Goal: Contribute content

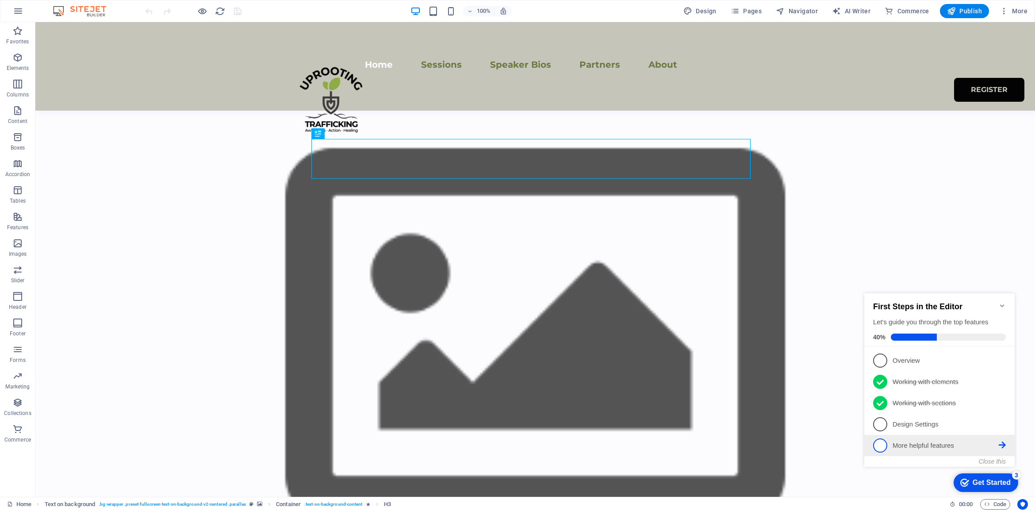
click at [903, 443] on p "More helpful features - incomplete" at bounding box center [946, 445] width 106 height 9
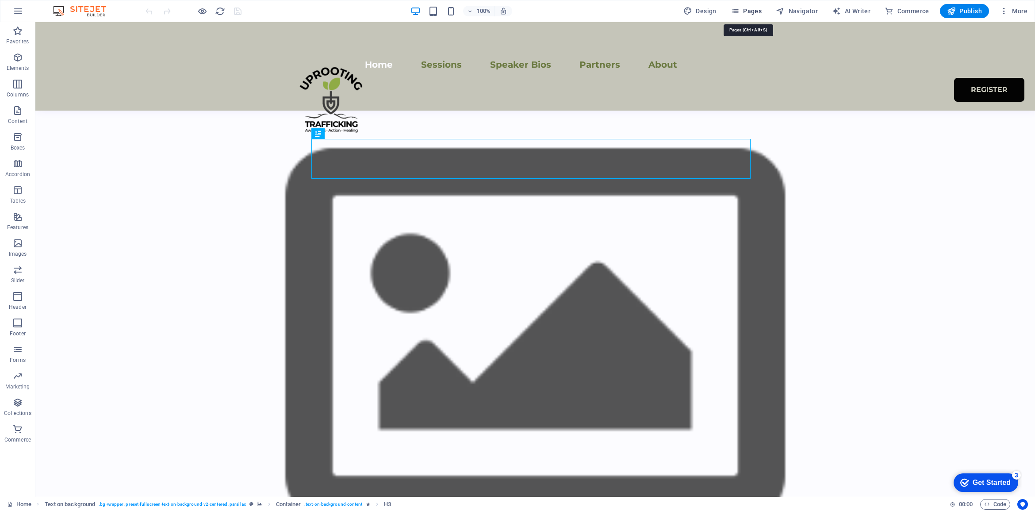
click at [758, 14] on span "Pages" at bounding box center [746, 11] width 31 height 9
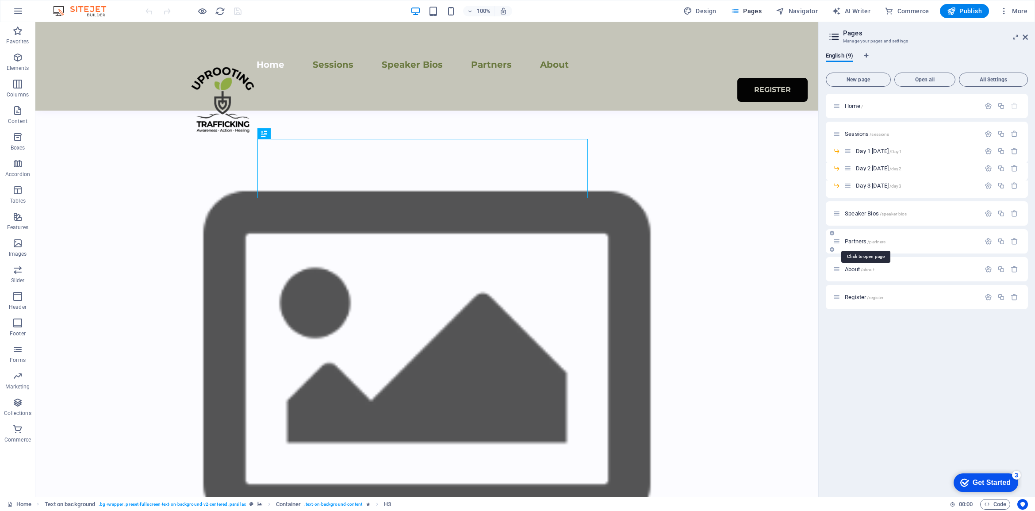
click at [852, 238] on span "Partners /partners" at bounding box center [865, 241] width 41 height 7
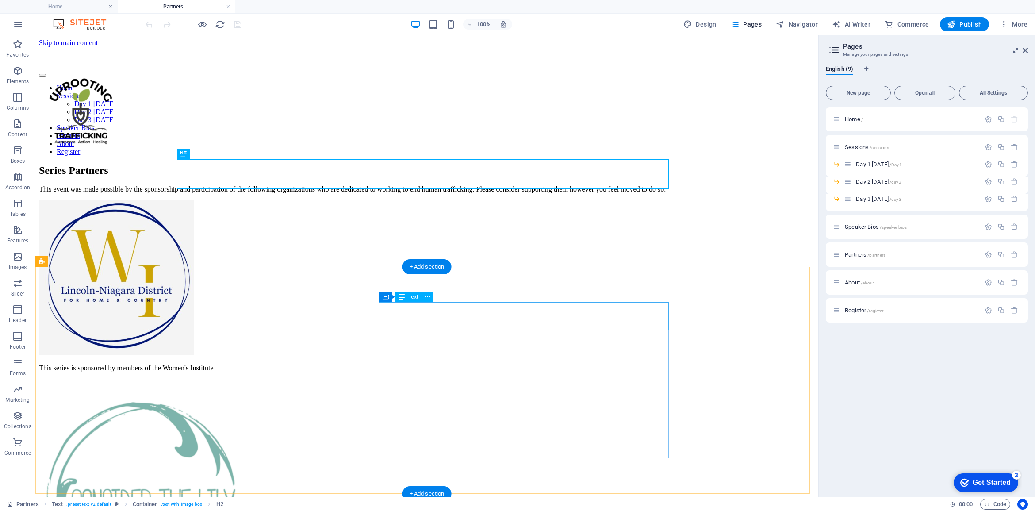
click at [517, 364] on div "This series is sponsored by members of the Women's Institute" at bounding box center [427, 375] width 776 height 23
click at [512, 364] on div "This series is sponsored by members of the Women's Institute" at bounding box center [427, 375] width 776 height 23
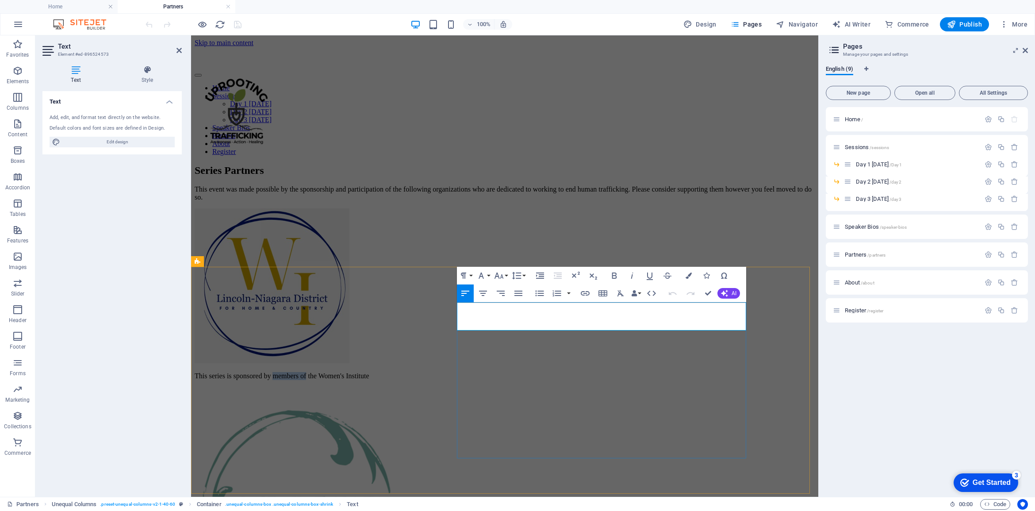
drag, startPoint x: 629, startPoint y: 310, endPoint x: 579, endPoint y: 311, distance: 50.9
click at [579, 372] on p "This series is sponsored by members of the Women's Institute" at bounding box center [505, 376] width 620 height 8
click at [495, 374] on div "This series is sponsored by the Women's Institute" at bounding box center [505, 383] width 620 height 23
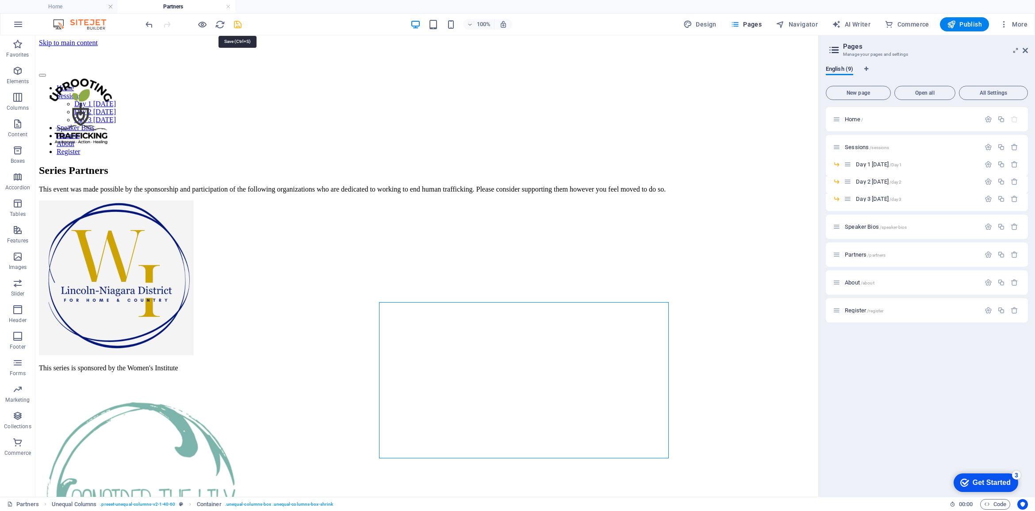
click at [237, 21] on icon "save" at bounding box center [238, 24] width 10 height 10
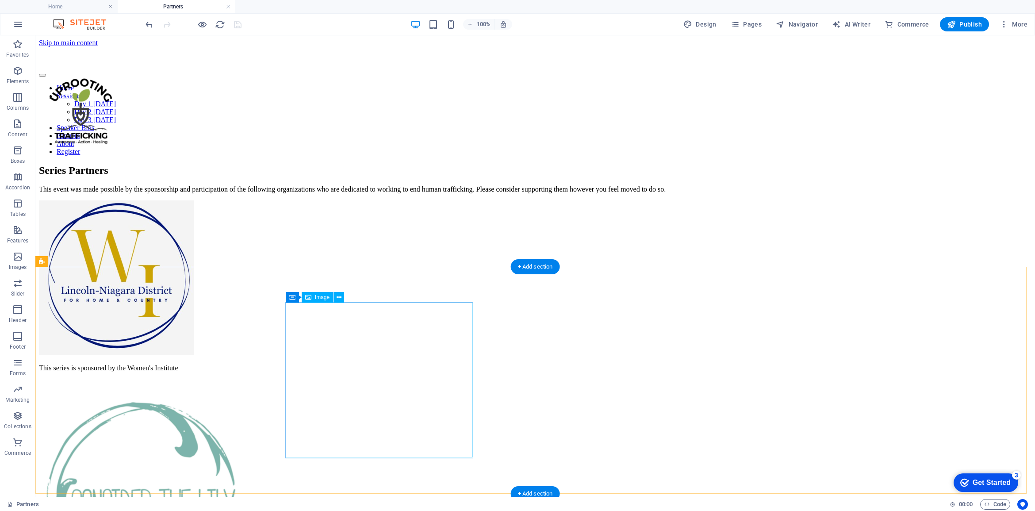
click at [350, 357] on figure at bounding box center [535, 278] width 993 height 157
click at [337, 298] on icon at bounding box center [339, 297] width 5 height 9
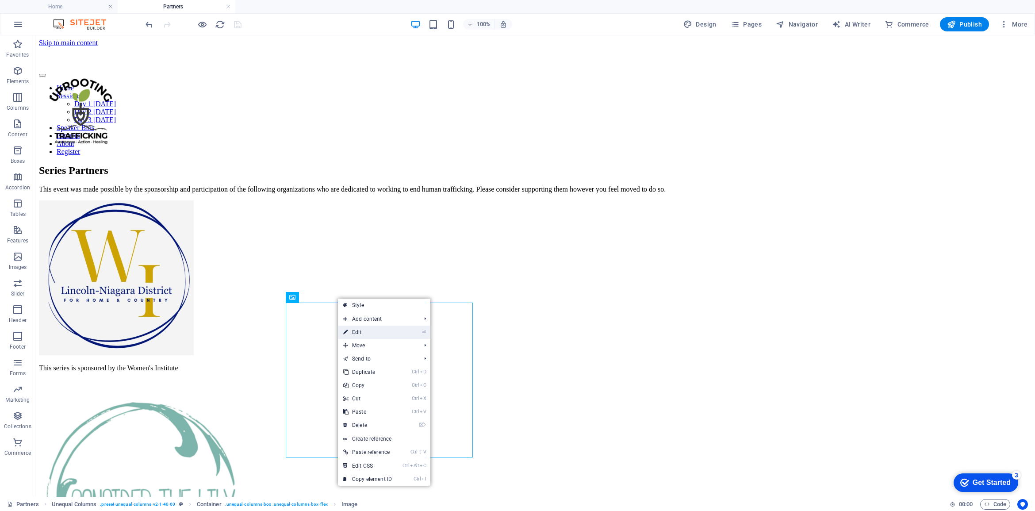
click at [366, 333] on link "⏎ Edit" at bounding box center [367, 332] width 59 height 13
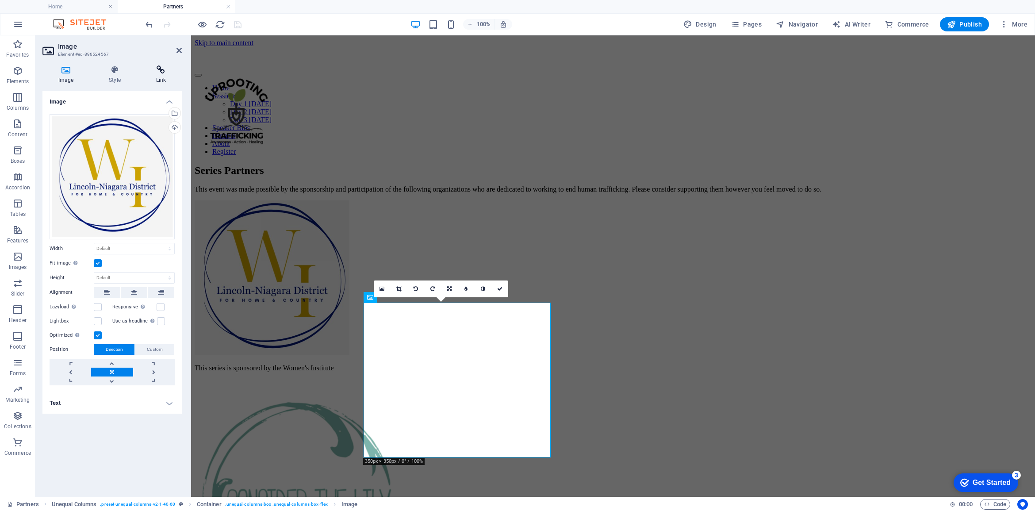
click at [161, 73] on icon at bounding box center [161, 69] width 42 height 9
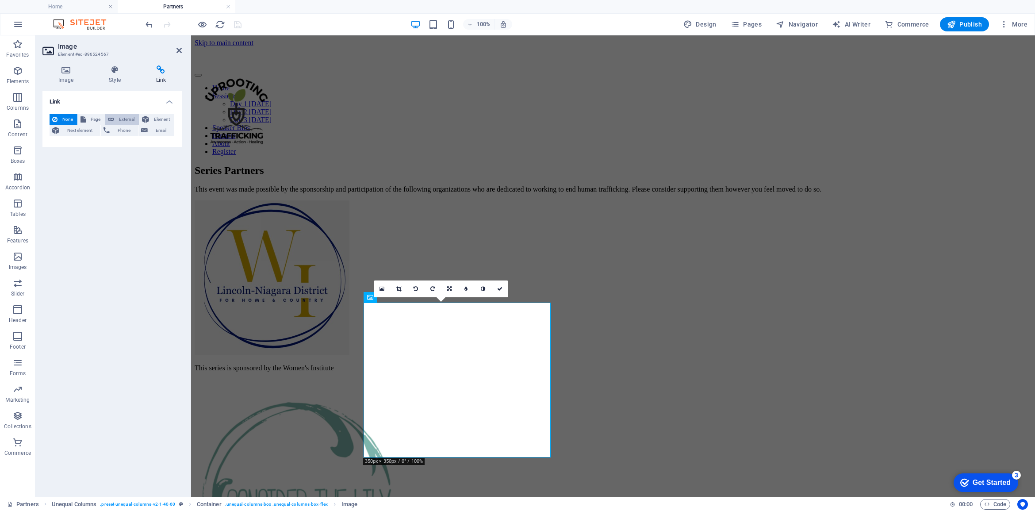
click at [127, 118] on span "External" at bounding box center [126, 119] width 19 height 11
select select "blank"
paste input "[URL][DOMAIN_NAME]"
type input "[URL][DOMAIN_NAME]"
click at [104, 173] on input "Title Additional link description, should not be the same as the link text. The…" at bounding box center [134, 173] width 81 height 11
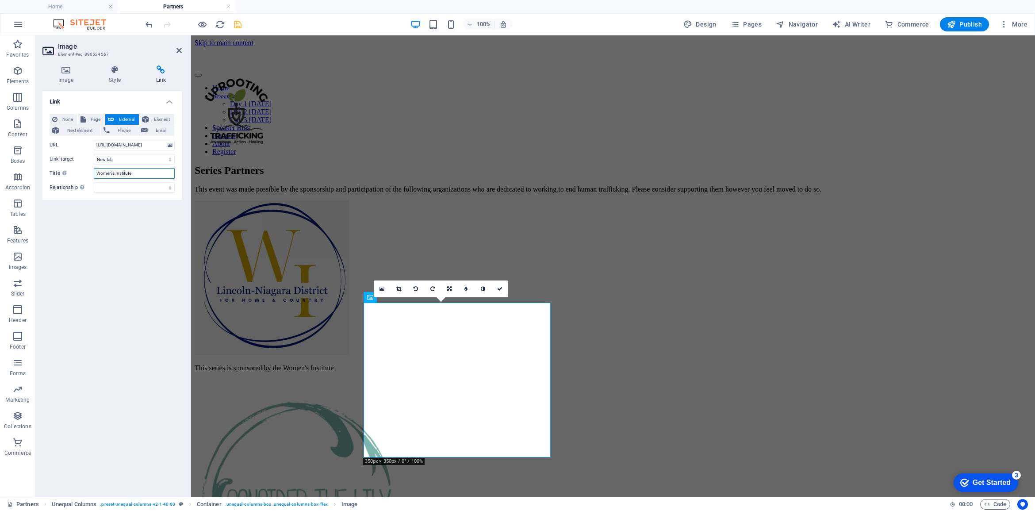
type input "Women's Institute"
click at [240, 23] on icon "save" at bounding box center [238, 24] width 10 height 10
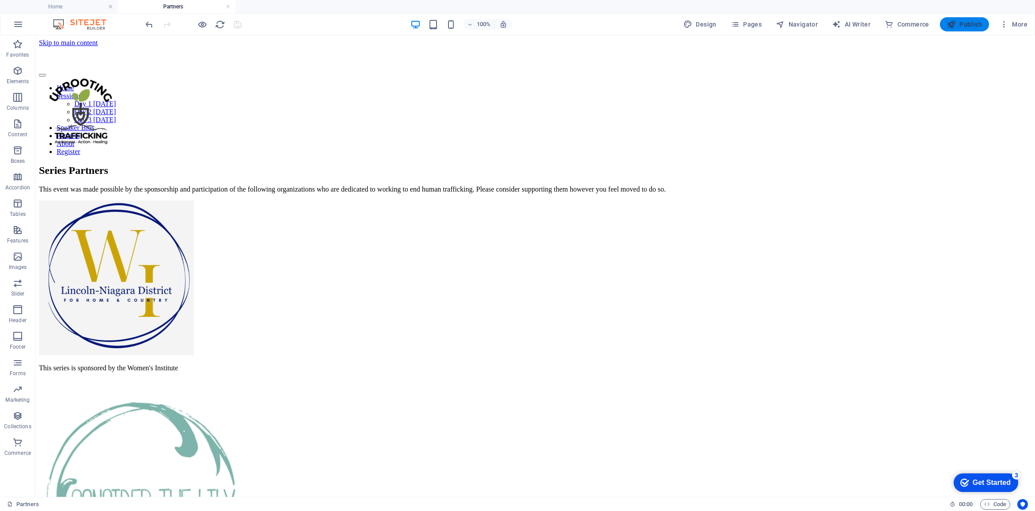
click at [967, 24] on span "Publish" at bounding box center [964, 24] width 35 height 9
